Goal: Navigation & Orientation: Find specific page/section

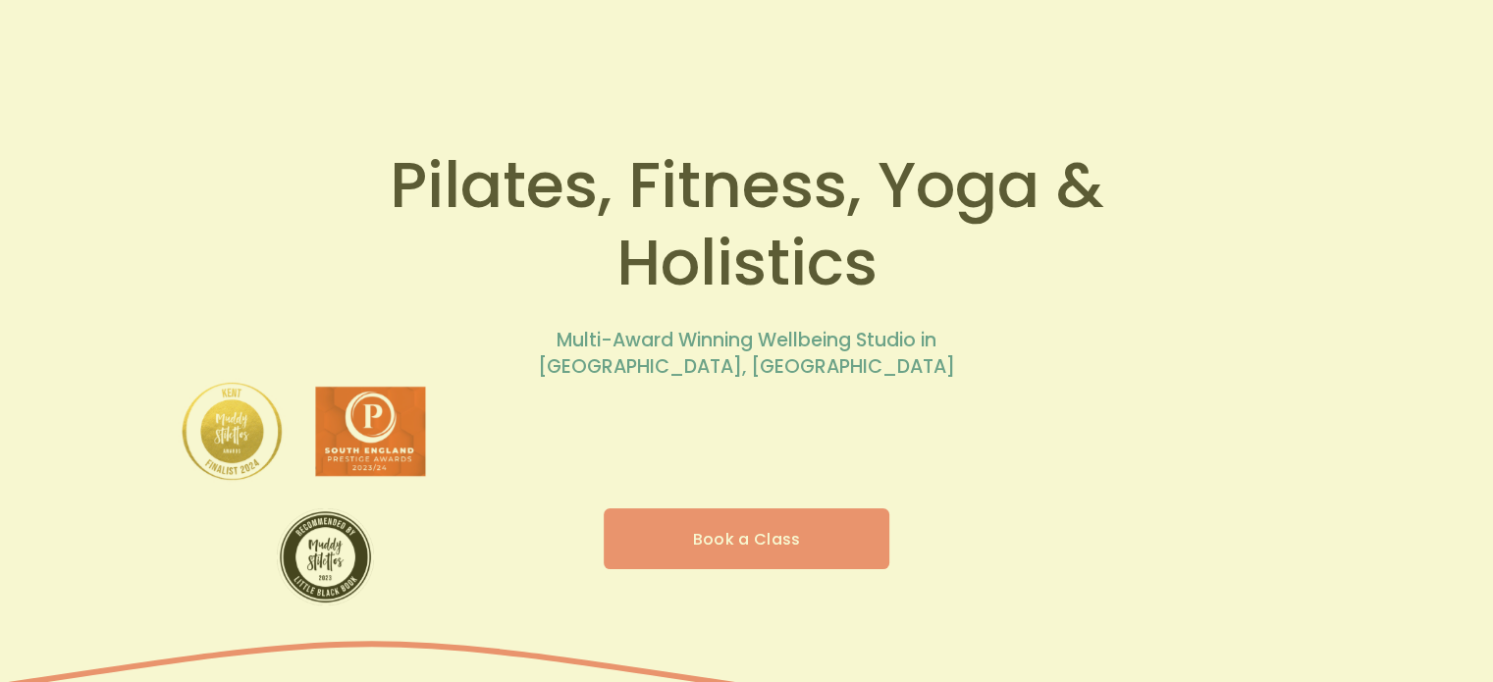
scroll to position [196, 0]
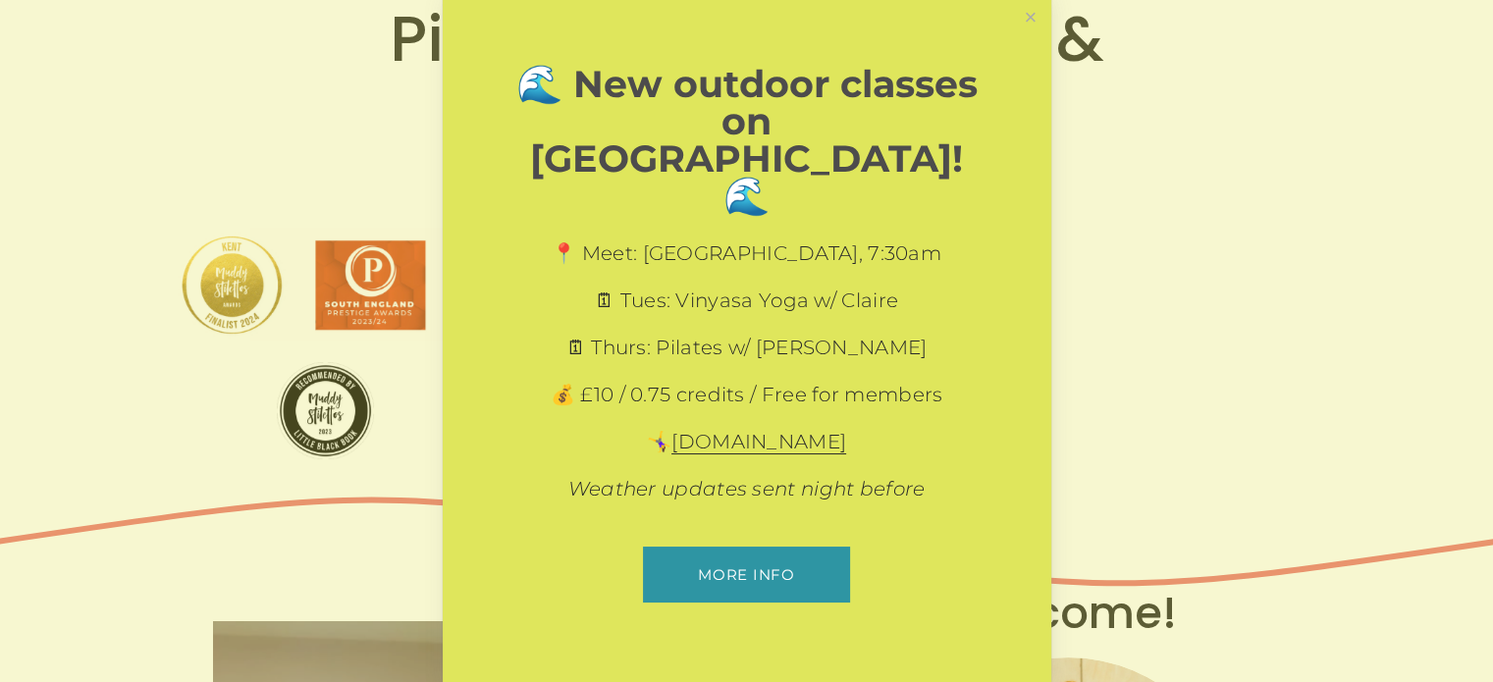
click at [784, 430] on link "[DOMAIN_NAME]" at bounding box center [758, 442] width 175 height 25
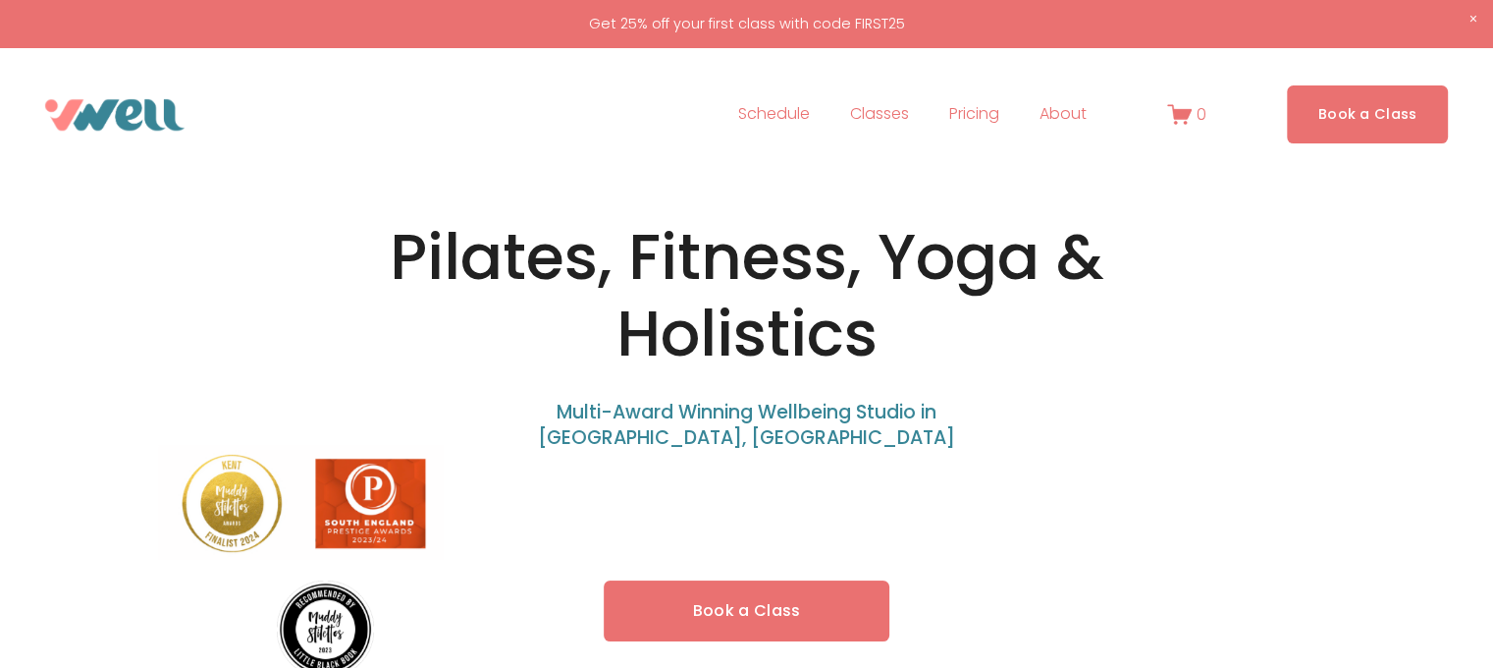
click at [808, 600] on ul "More info" at bounding box center [746, 589] width 471 height 84
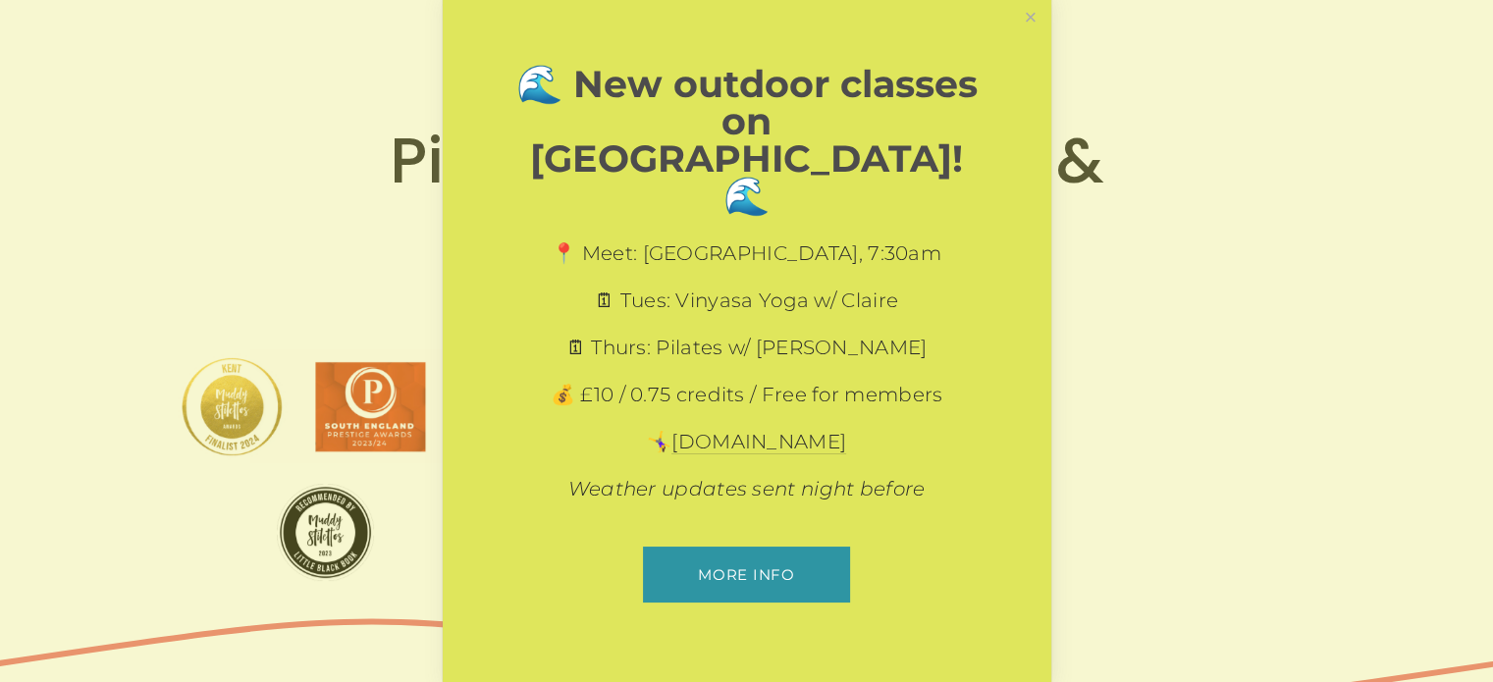
scroll to position [261, 0]
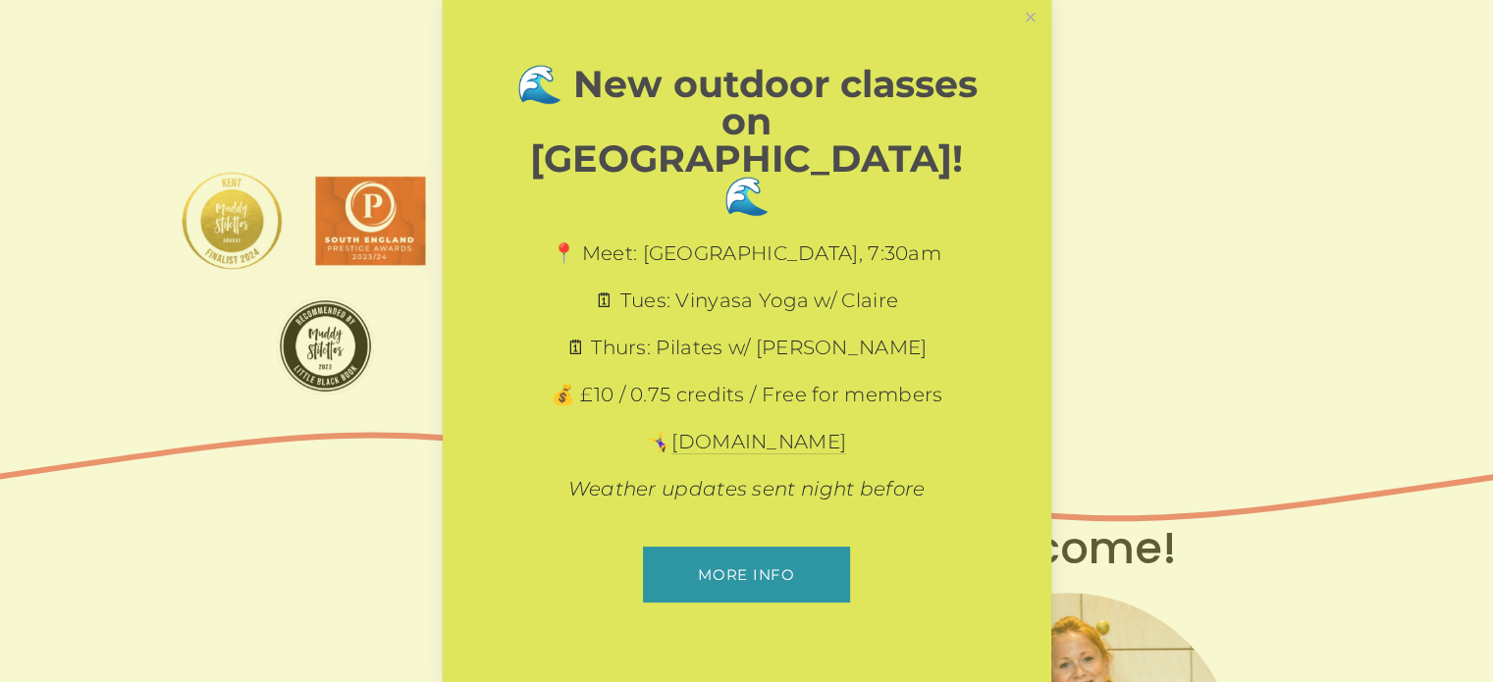
click at [733, 547] on link "More info" at bounding box center [746, 575] width 207 height 56
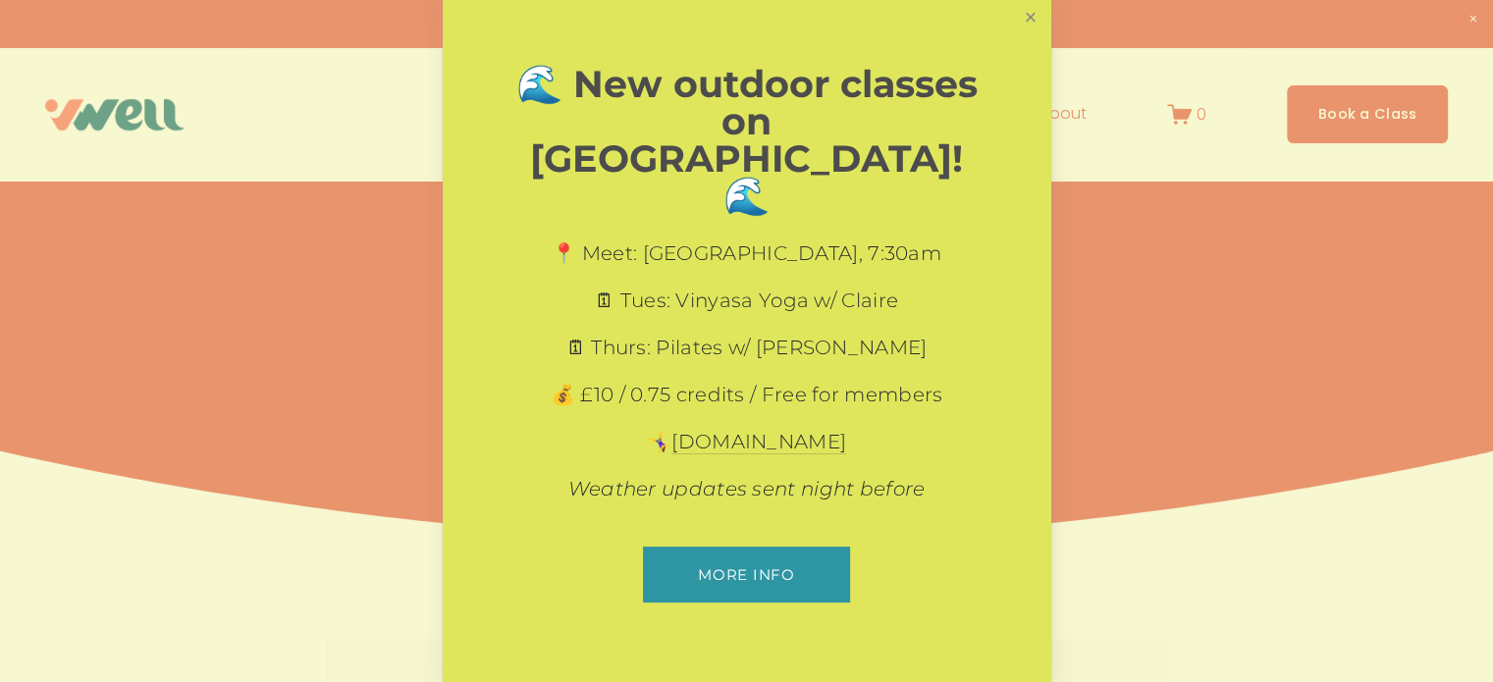
click at [1039, 34] on link "Close" at bounding box center [1030, 17] width 34 height 34
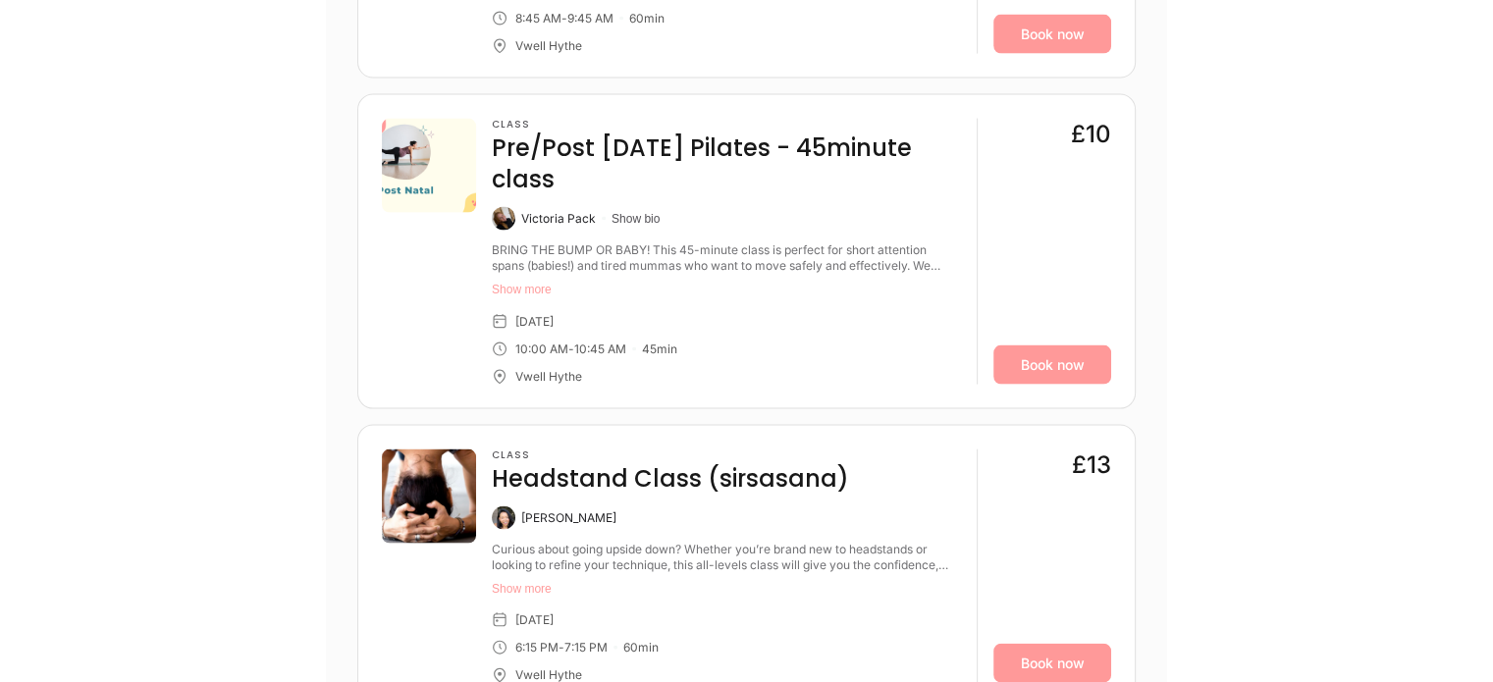
scroll to position [4319, 0]
